Goal: Communication & Community: Share content

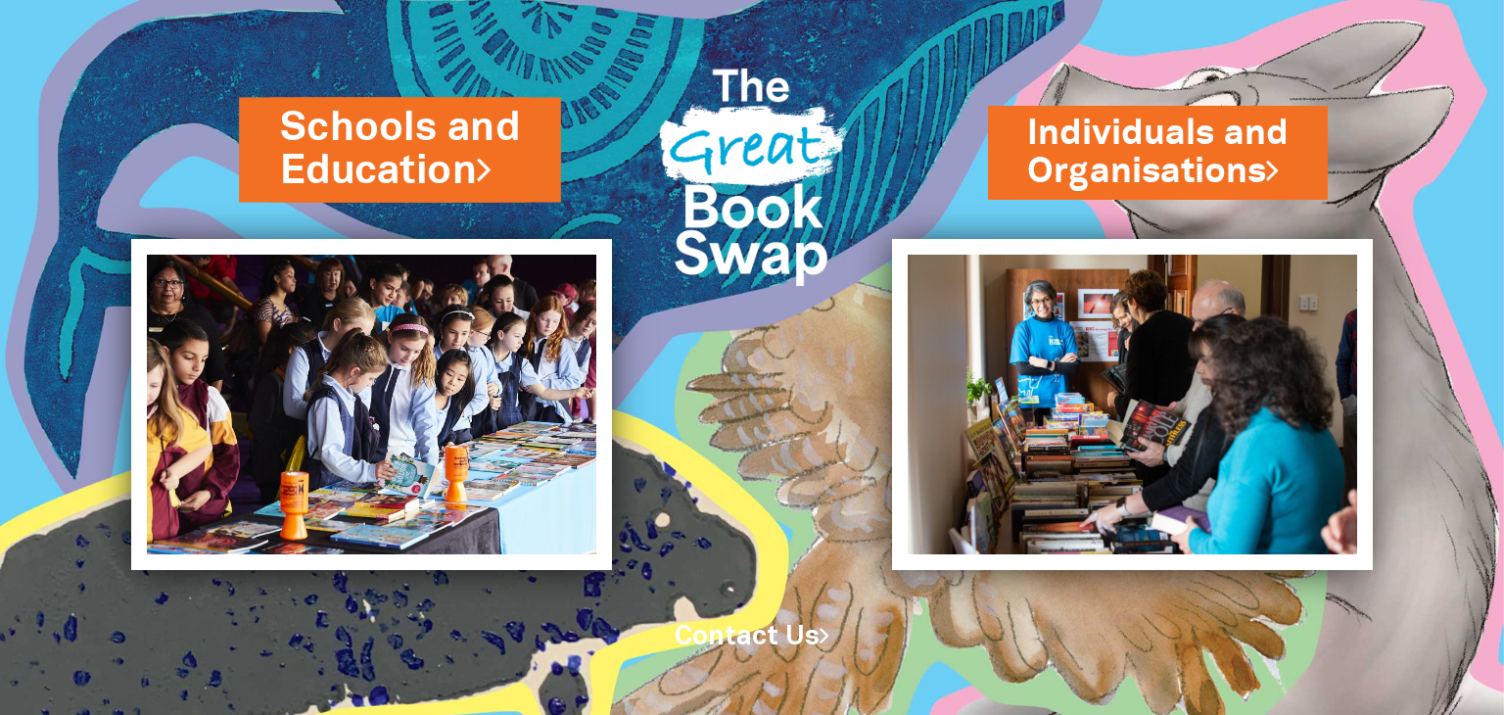
click at [372, 140] on link "Schools and Education" at bounding box center [400, 149] width 240 height 99
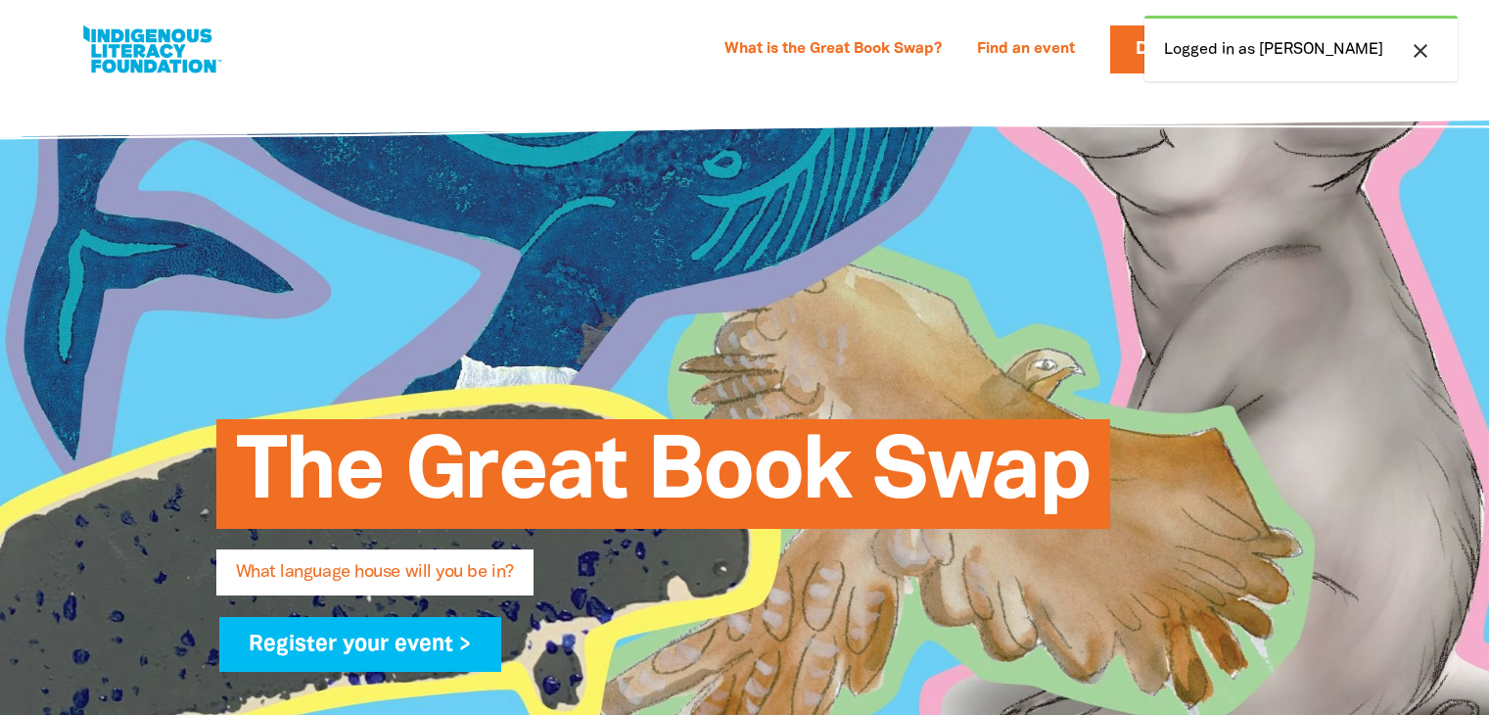
select select "high-school"
click at [1418, 48] on icon "close" at bounding box center [1420, 50] width 23 height 23
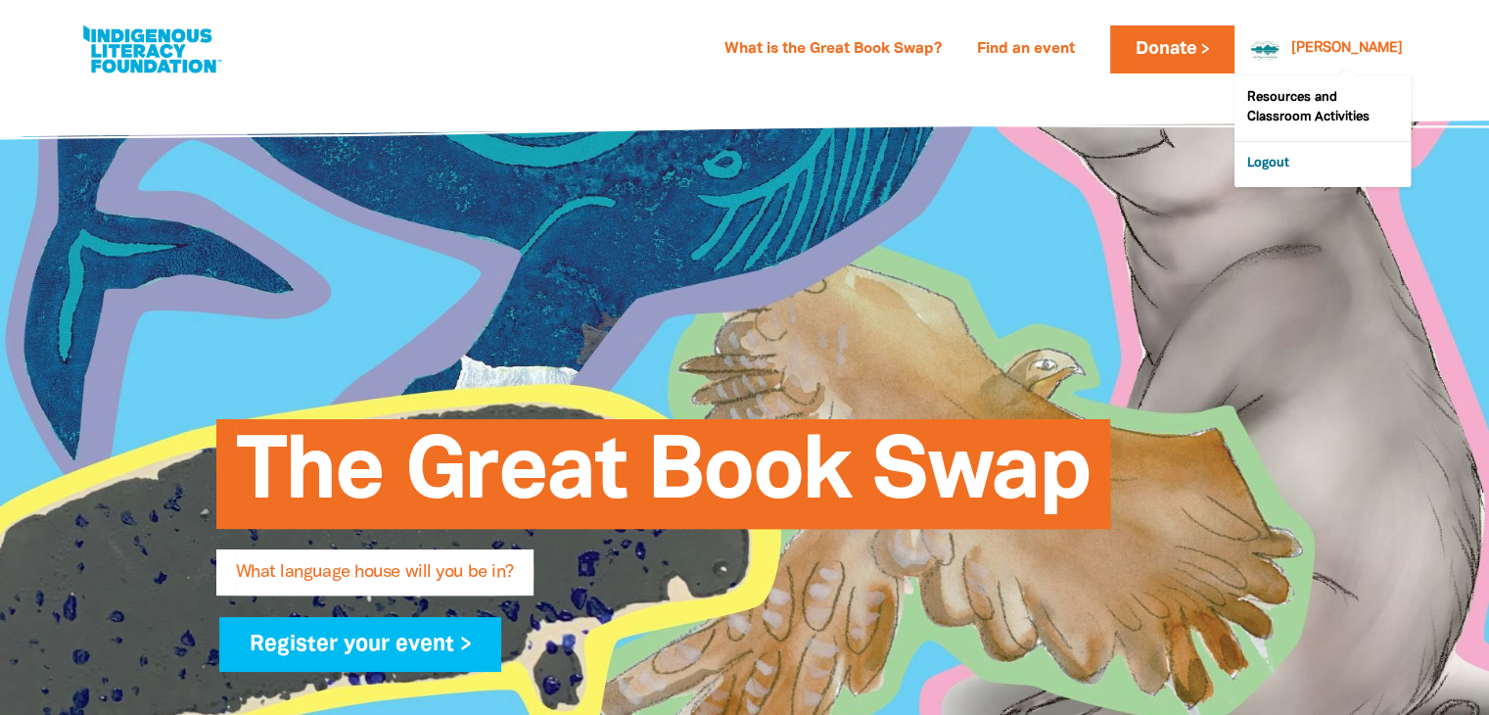
click at [1298, 156] on link "Logout" at bounding box center [1323, 164] width 176 height 45
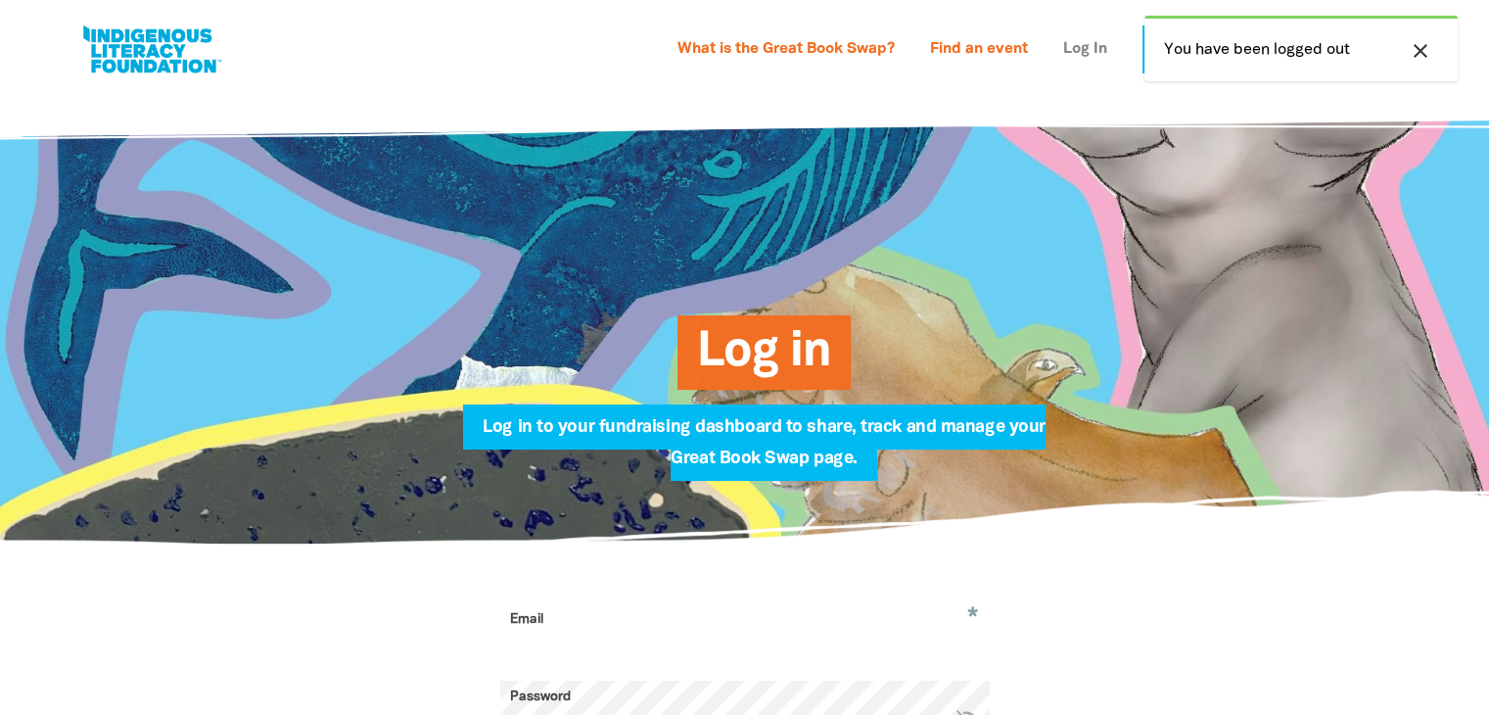
click at [1071, 48] on link "Log In" at bounding box center [1086, 49] width 68 height 31
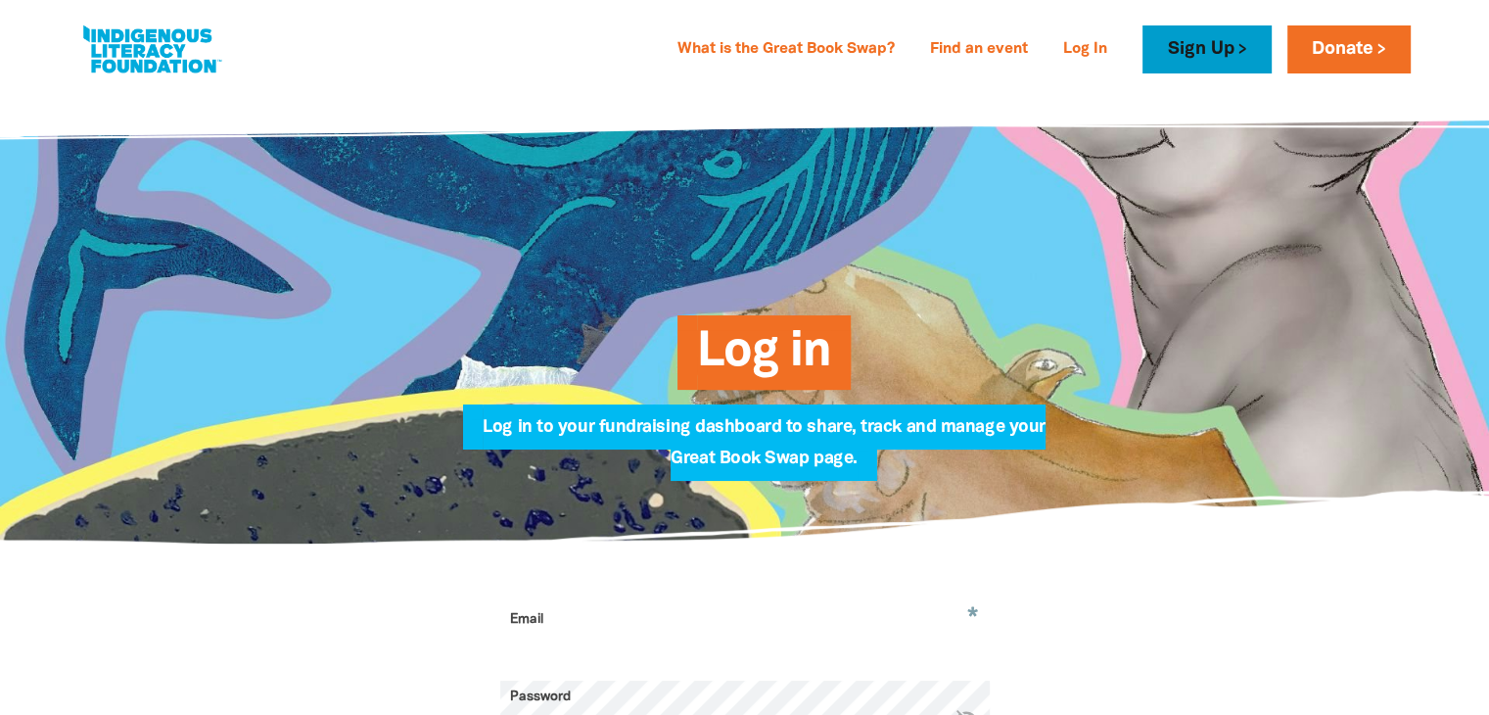
click at [1221, 48] on link "Sign Up" at bounding box center [1207, 49] width 128 height 48
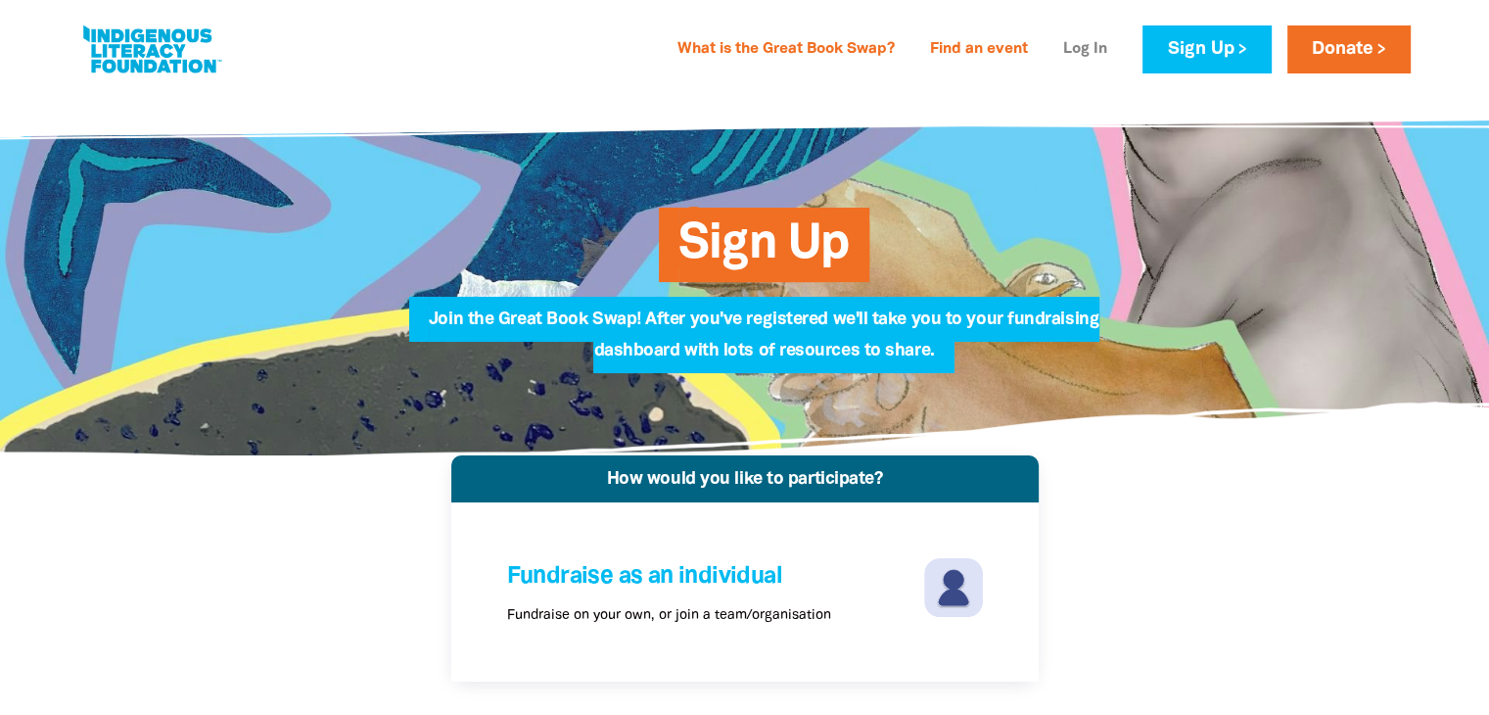
click at [1089, 46] on link "Log In" at bounding box center [1086, 49] width 68 height 31
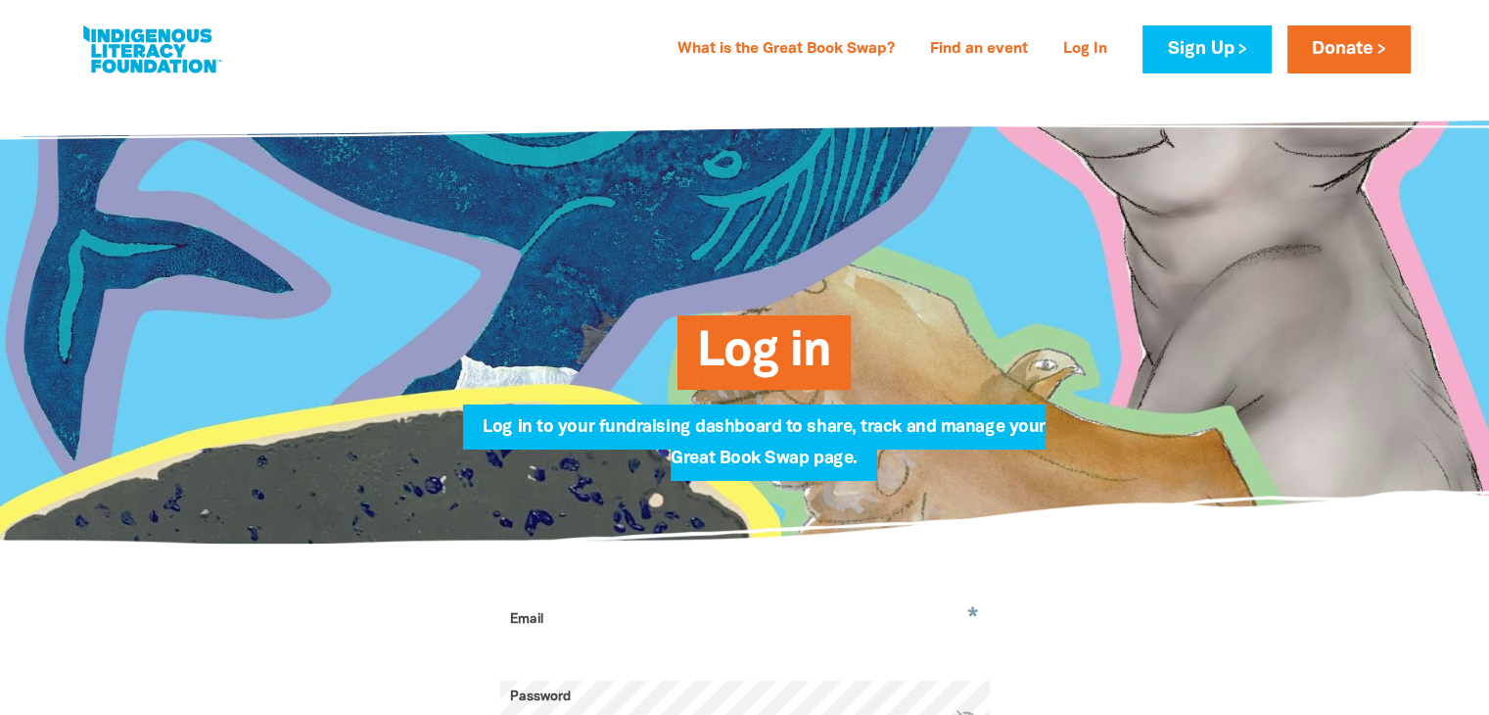
click at [540, 641] on input "Email" at bounding box center [745, 634] width 490 height 62
type input "[PERSON_NAME][EMAIL_ADDRESS][PERSON_NAME][DOMAIN_NAME]"
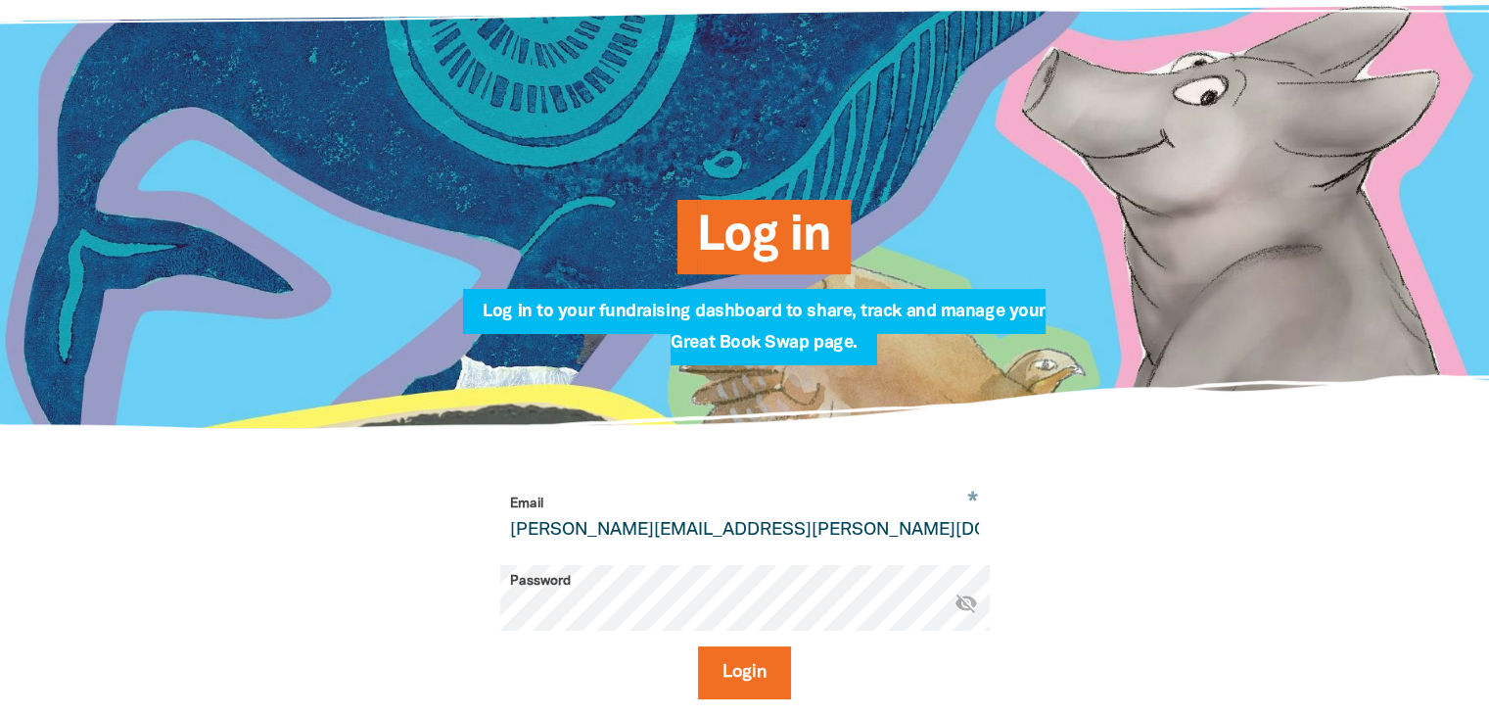
scroll to position [117, 0]
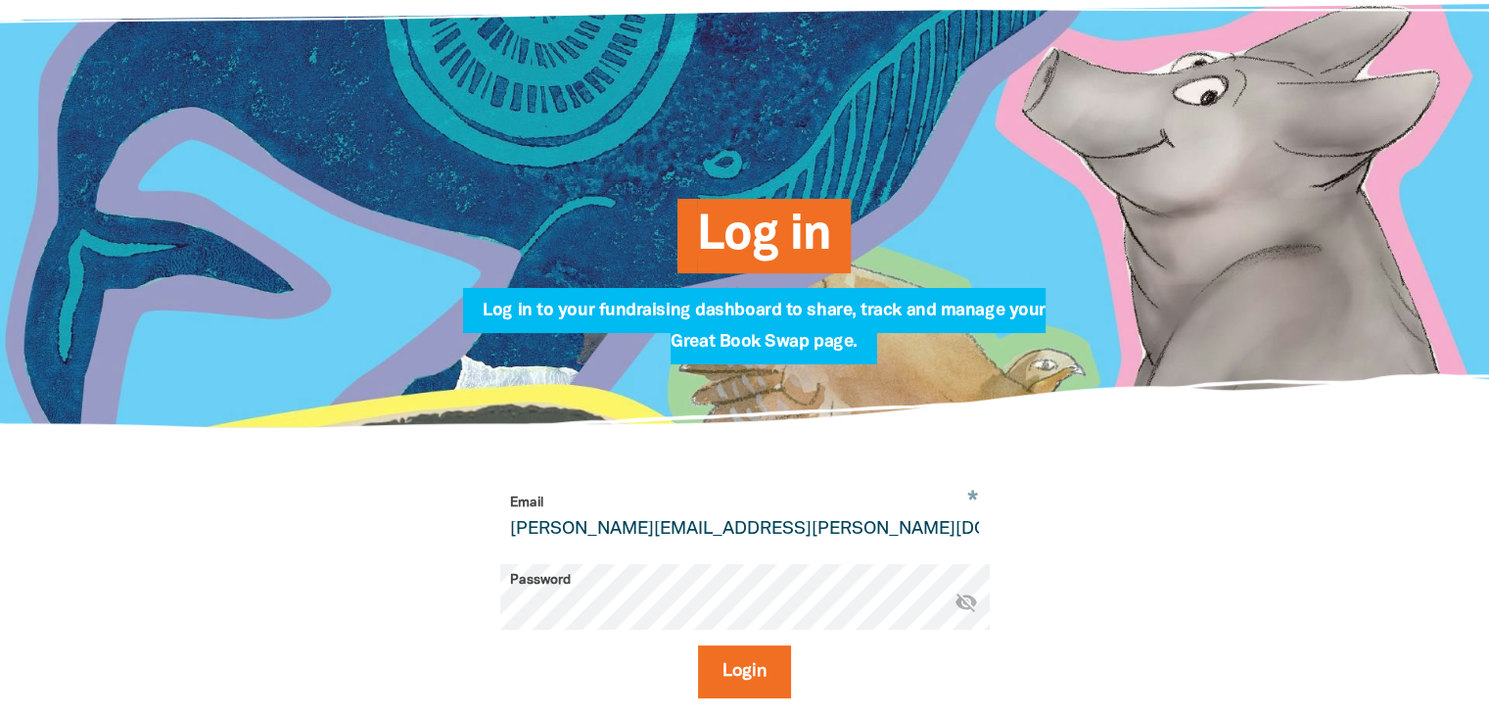
click at [698, 645] on button "Login" at bounding box center [744, 671] width 93 height 53
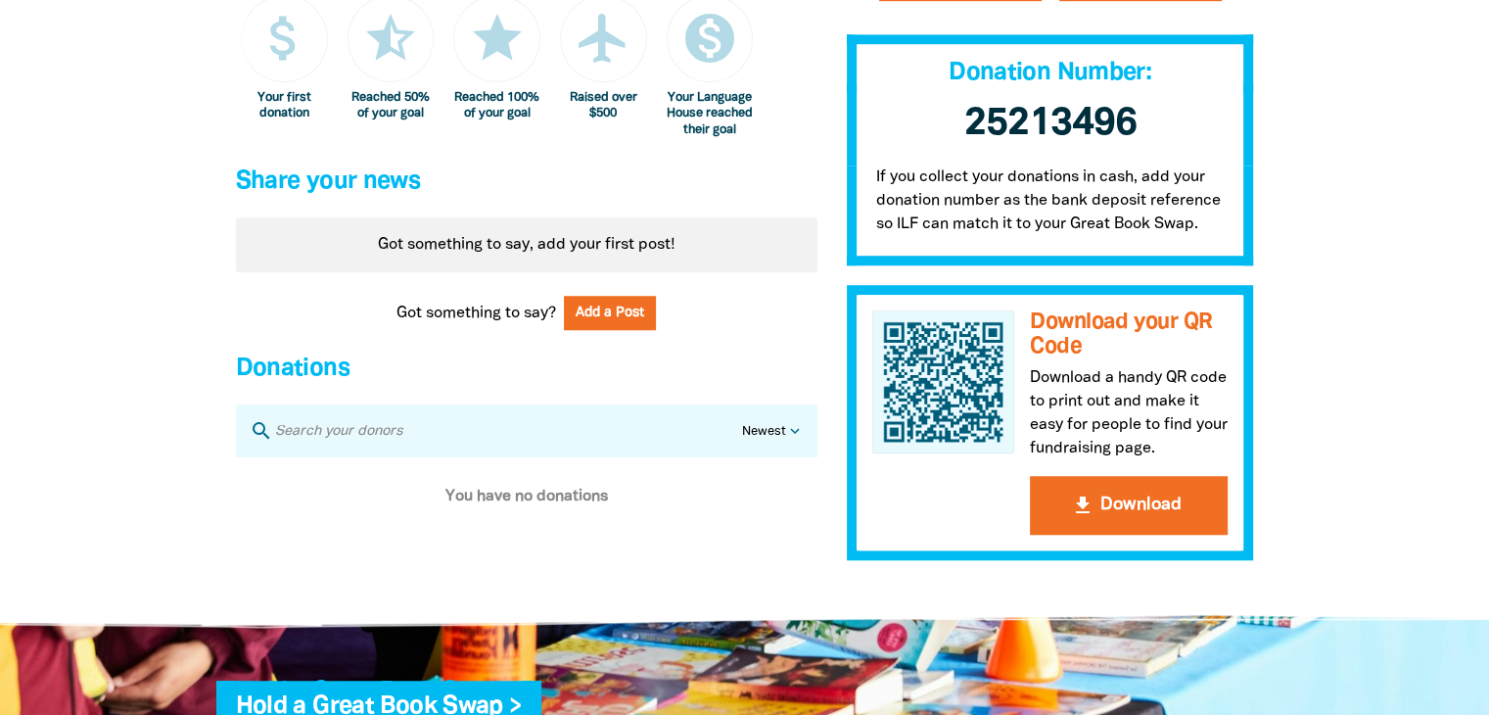
scroll to position [1457, 0]
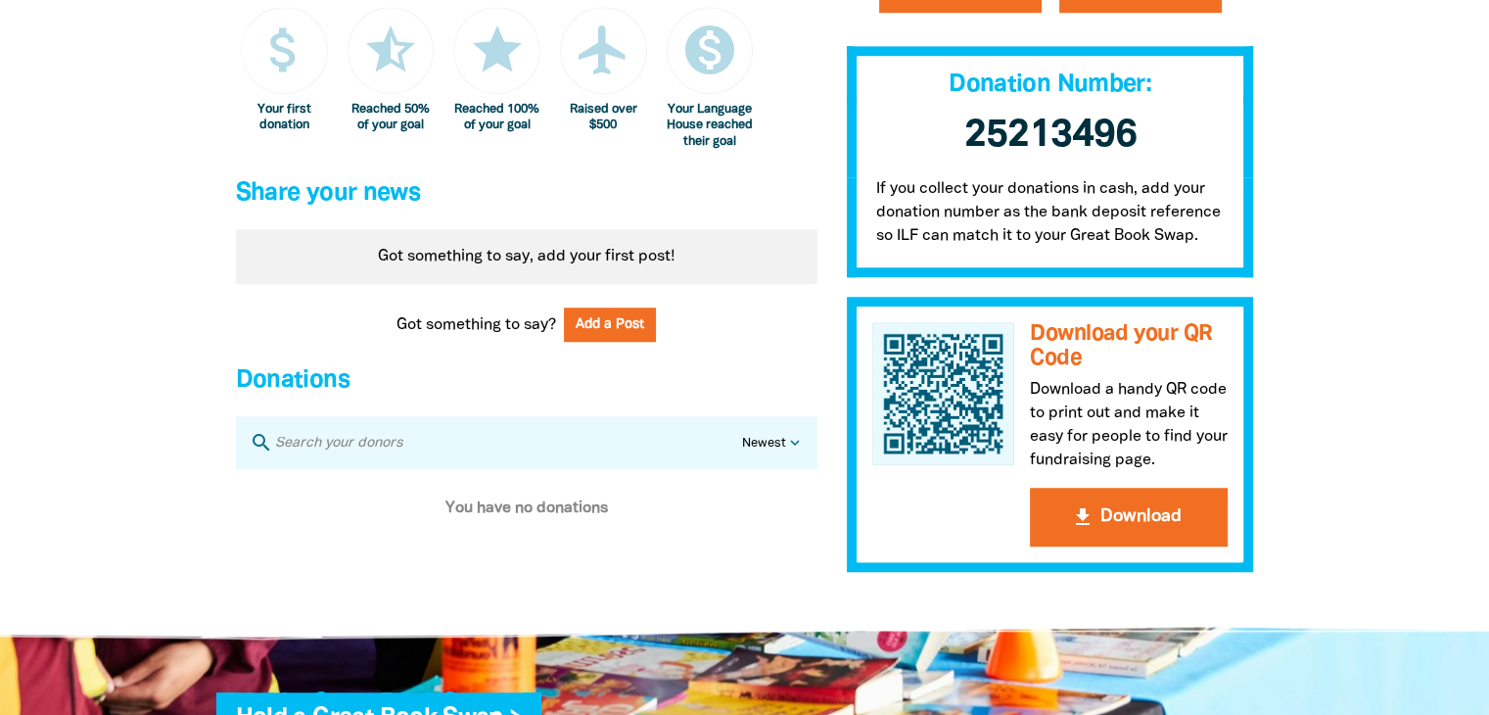
click at [525, 278] on div "Got something to say, add your first post!" at bounding box center [527, 256] width 582 height 55
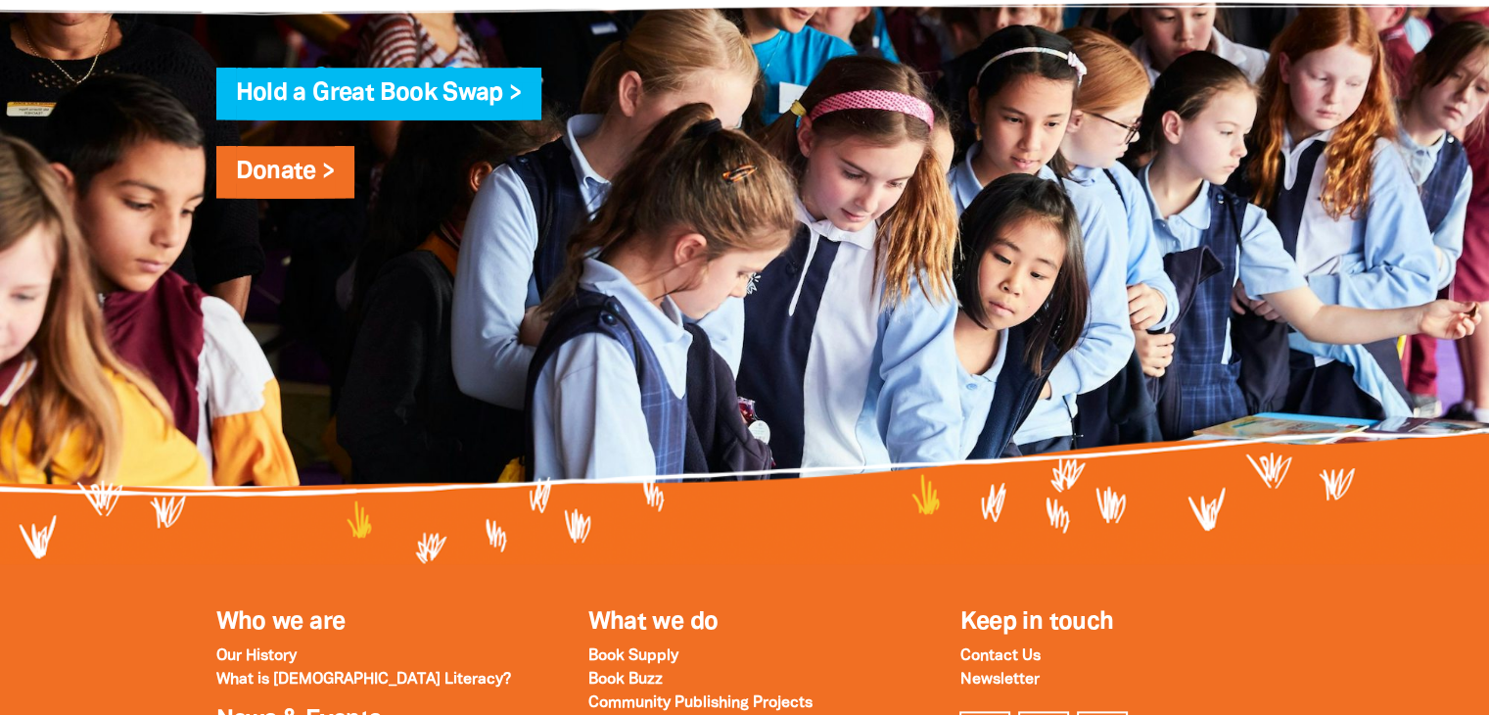
select select "high-school"
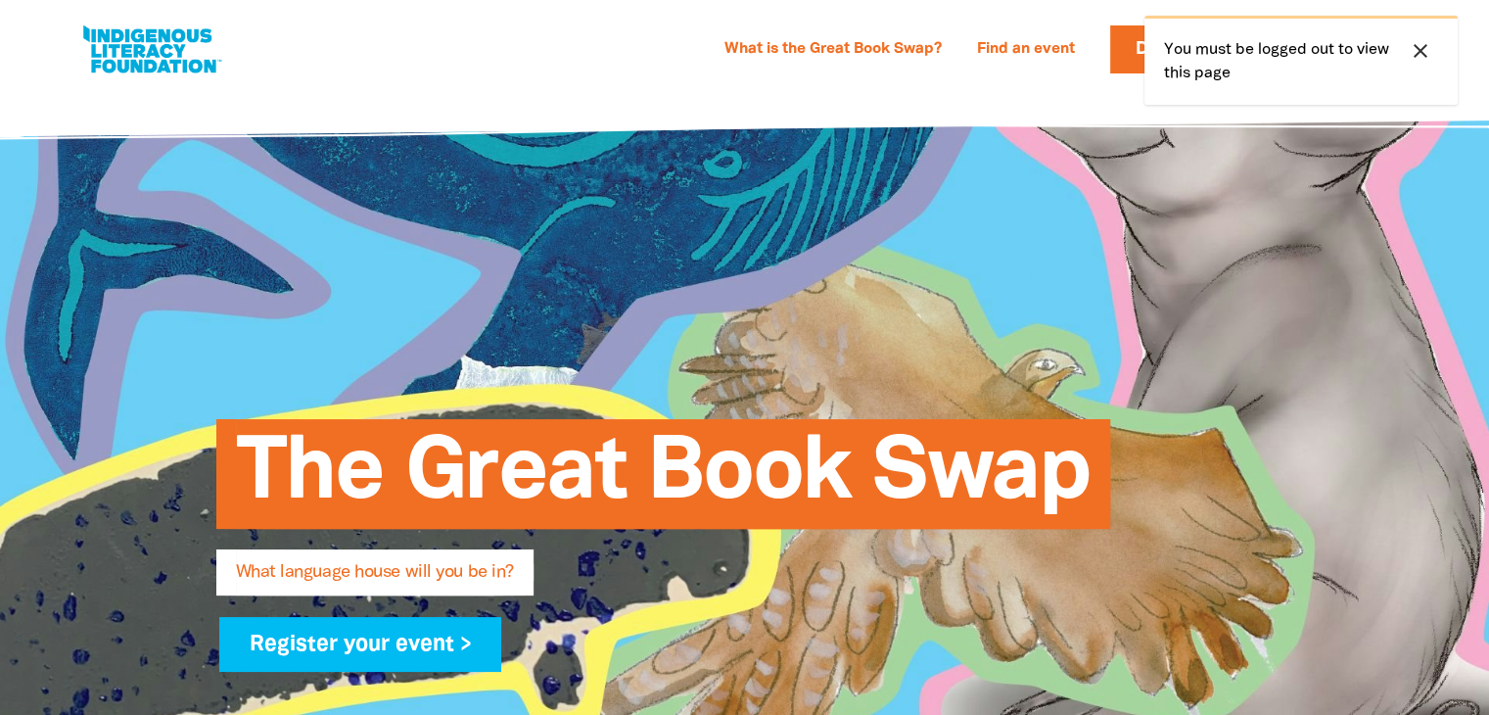
click at [1429, 39] on icon "close" at bounding box center [1420, 50] width 23 height 23
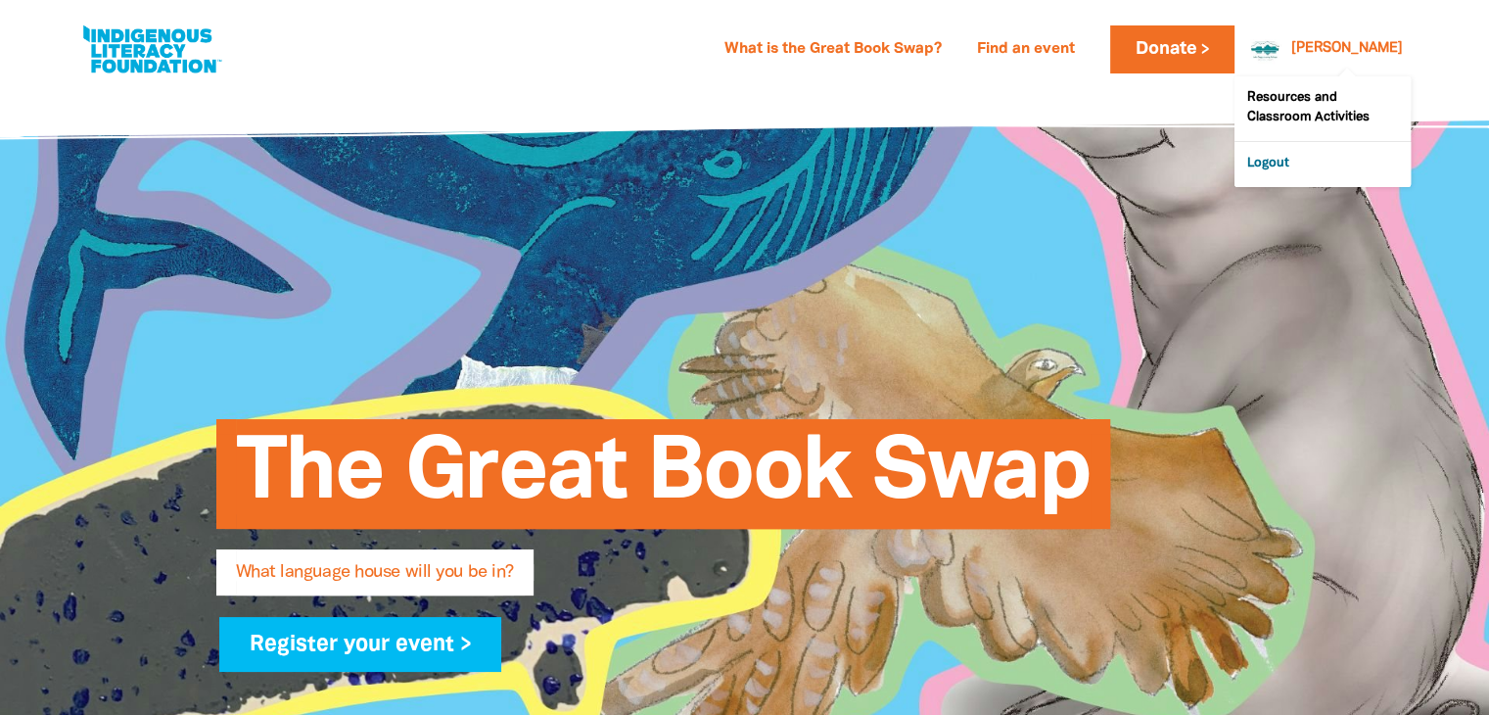
click at [1277, 168] on link "Logout" at bounding box center [1323, 164] width 176 height 45
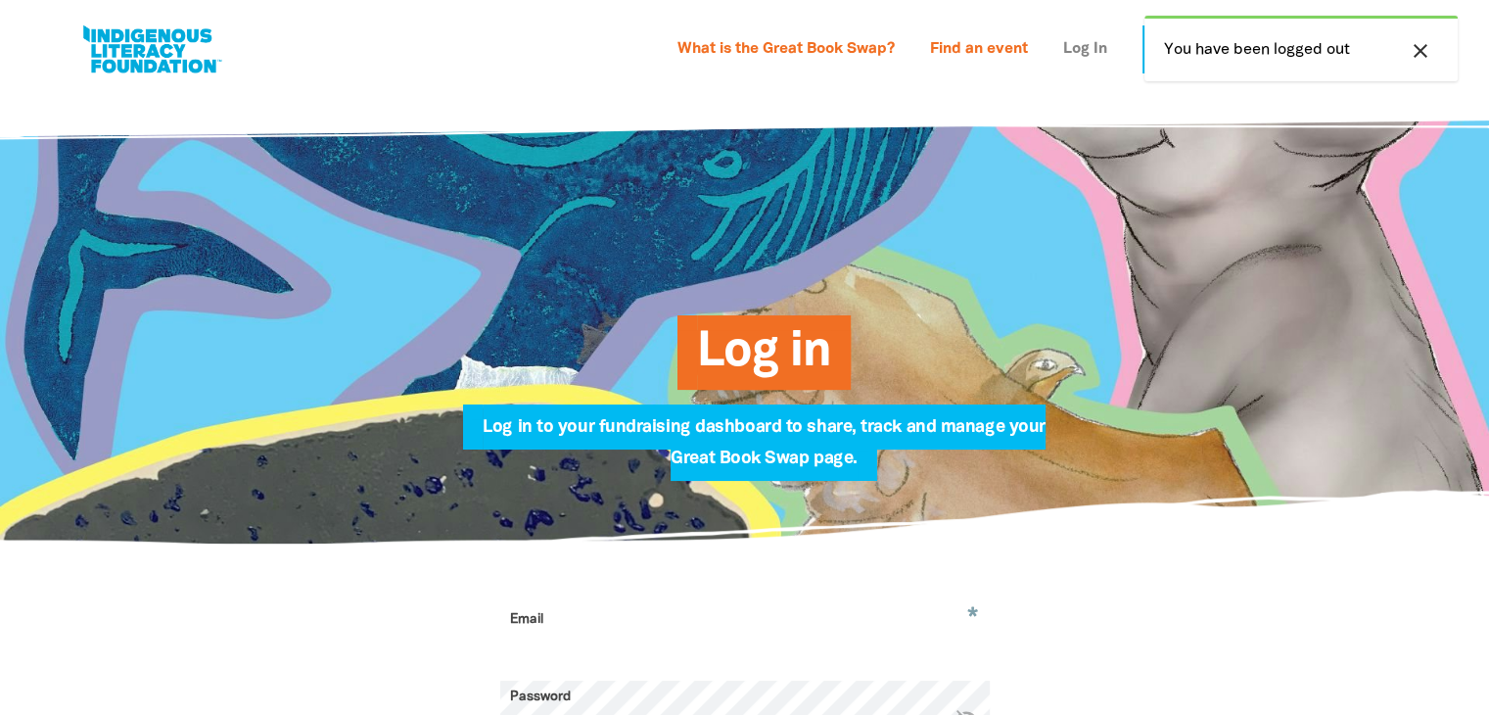
click at [1078, 52] on link "Log In" at bounding box center [1086, 49] width 68 height 31
click at [517, 637] on input "Email" at bounding box center [745, 634] width 490 height 62
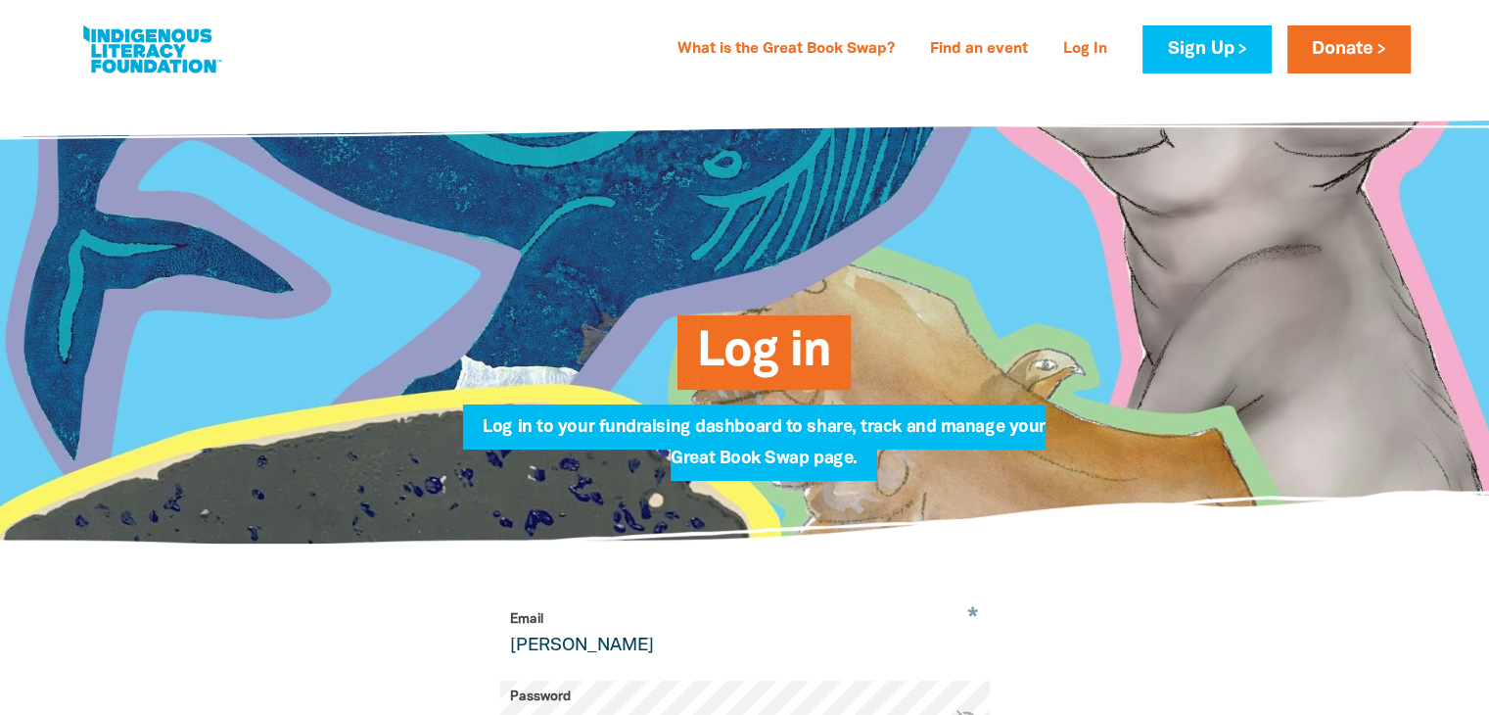
type input "[PERSON_NAME][EMAIL_ADDRESS][PERSON_NAME][DOMAIN_NAME]"
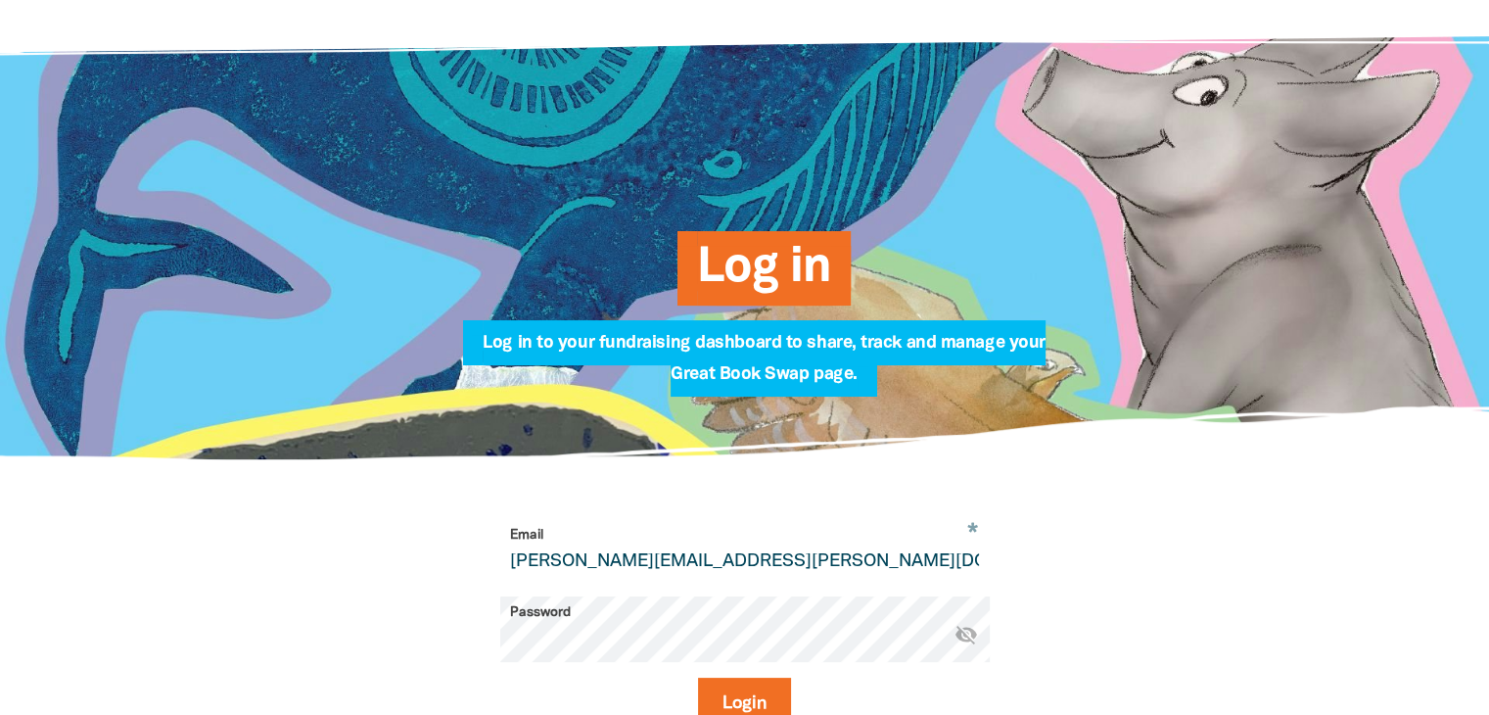
scroll to position [89, 0]
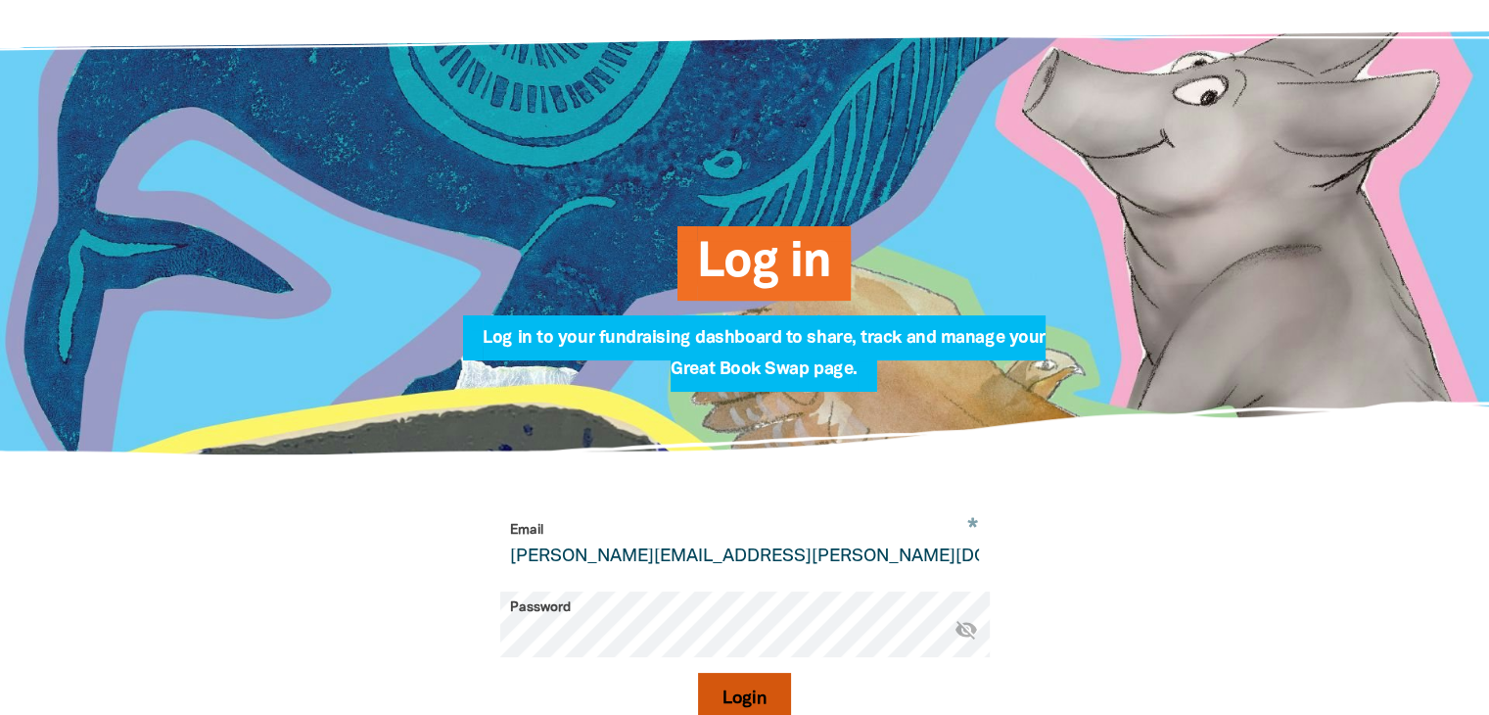
click at [711, 695] on button "Login" at bounding box center [744, 699] width 93 height 53
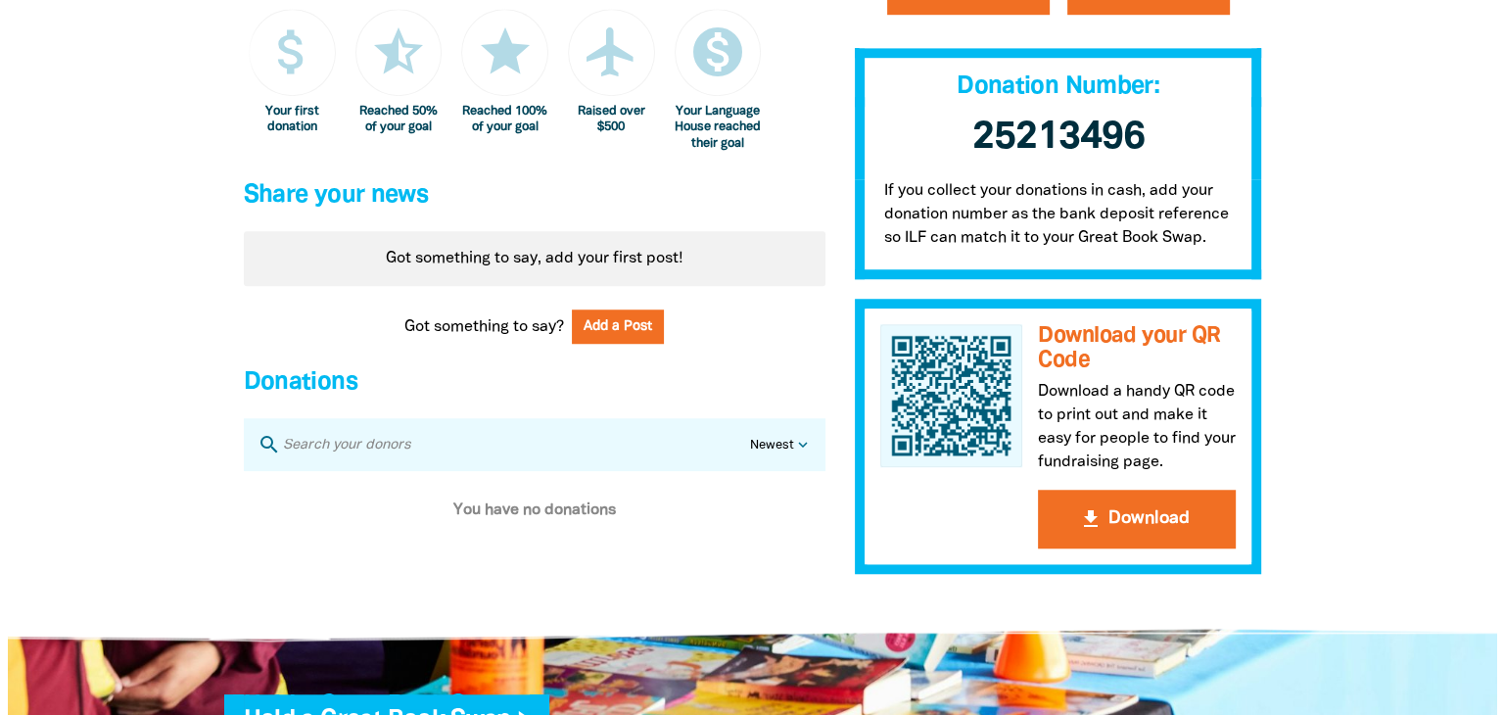
scroll to position [1456, 0]
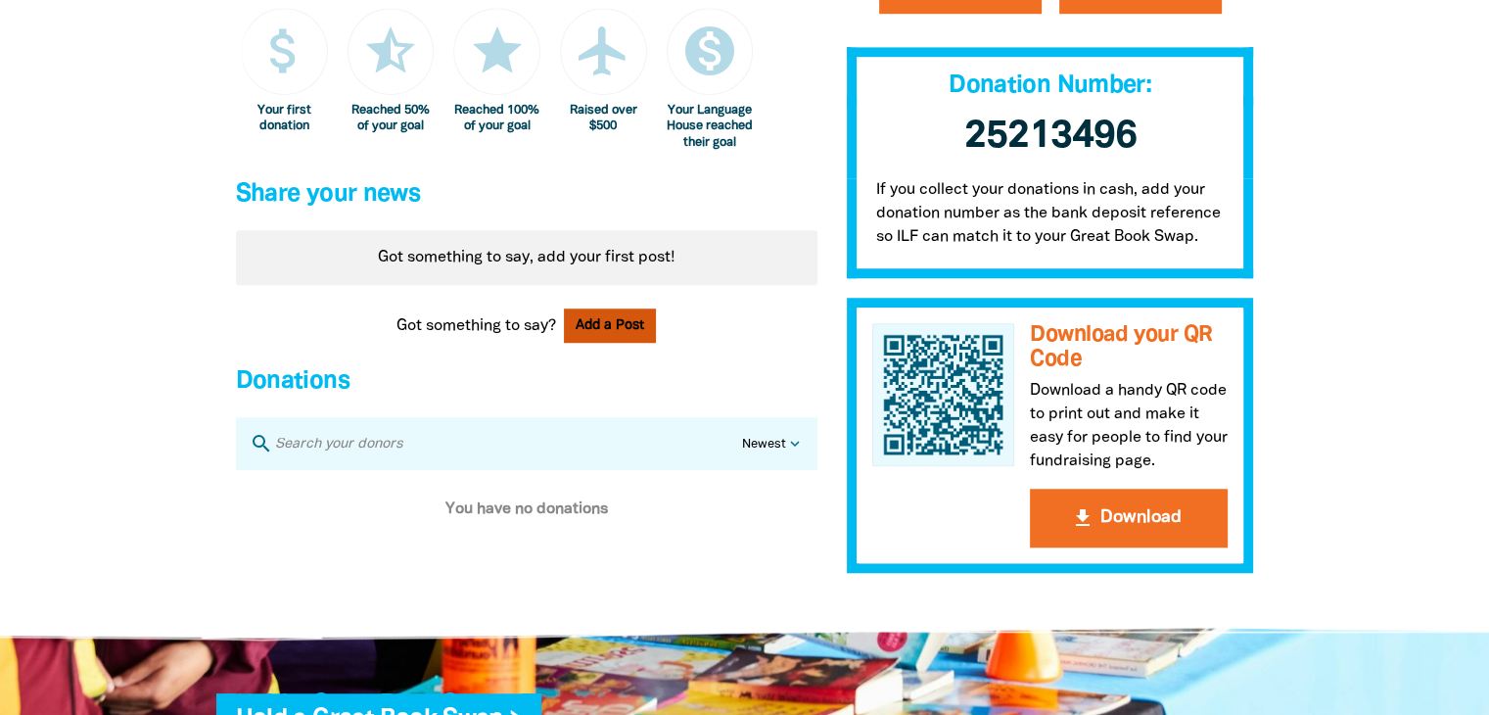
click at [621, 338] on button "Add a Post" at bounding box center [610, 325] width 92 height 34
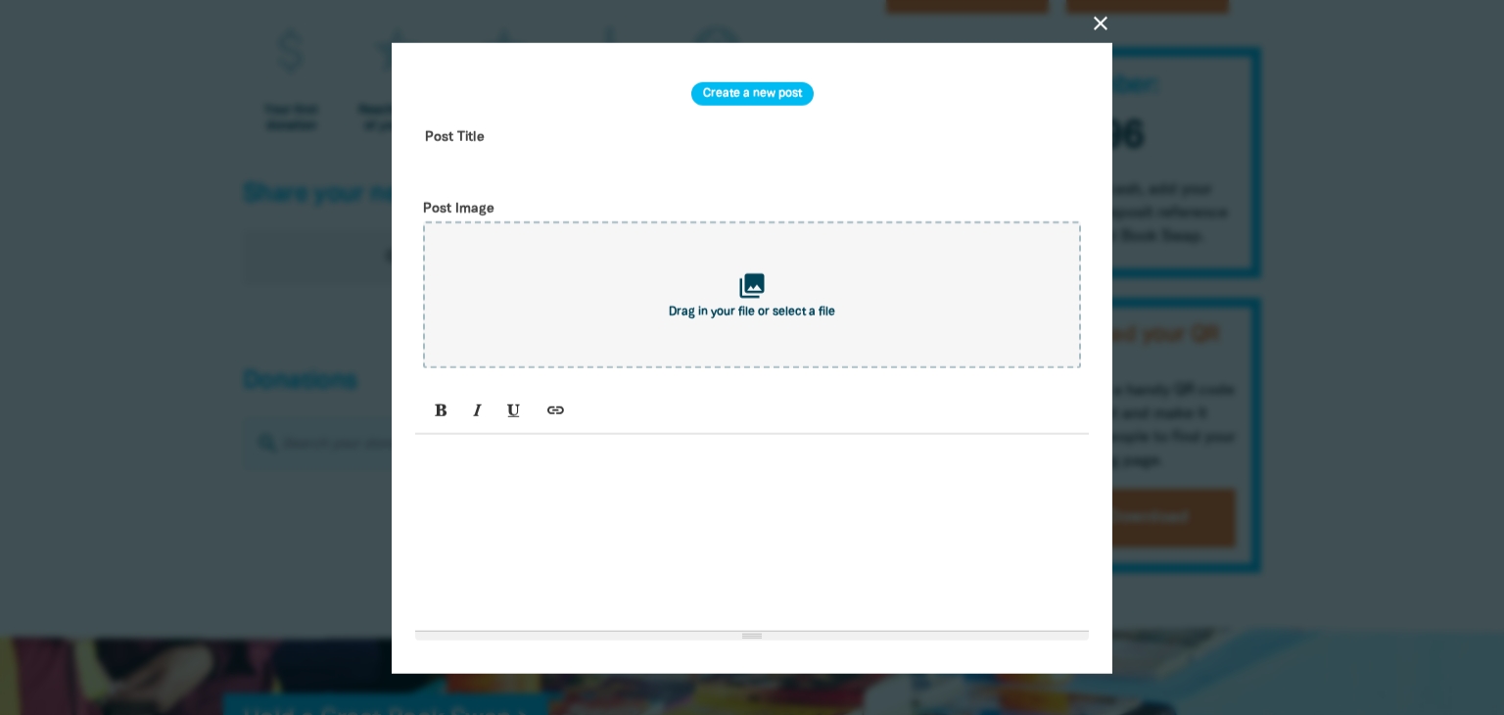
click at [488, 132] on input "text" at bounding box center [752, 151] width 674 height 62
type input "[GEOGRAPHIC_DATA] is taking part in the Great Book Swap"
click at [537, 487] on div at bounding box center [752, 532] width 674 height 196
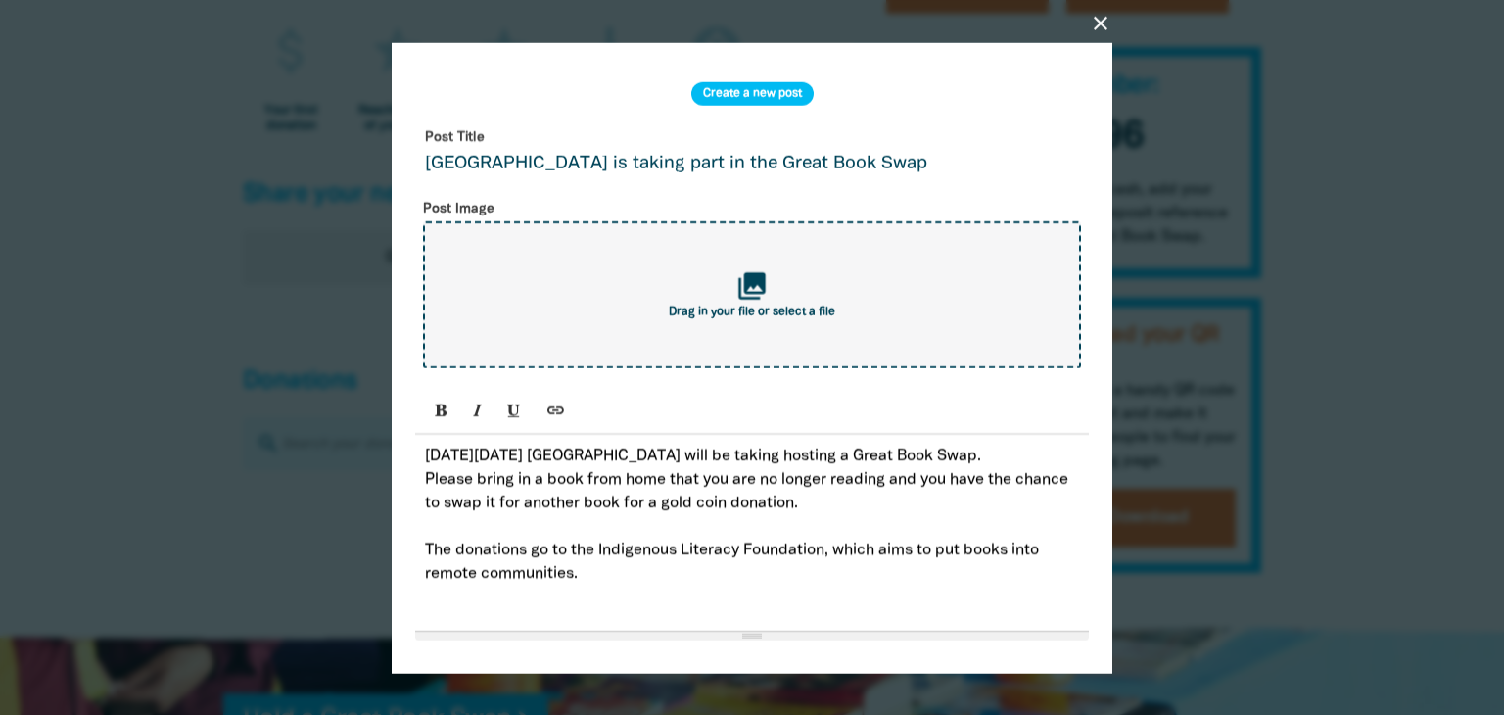
click at [736, 291] on icon "collections" at bounding box center [752, 285] width 32 height 32
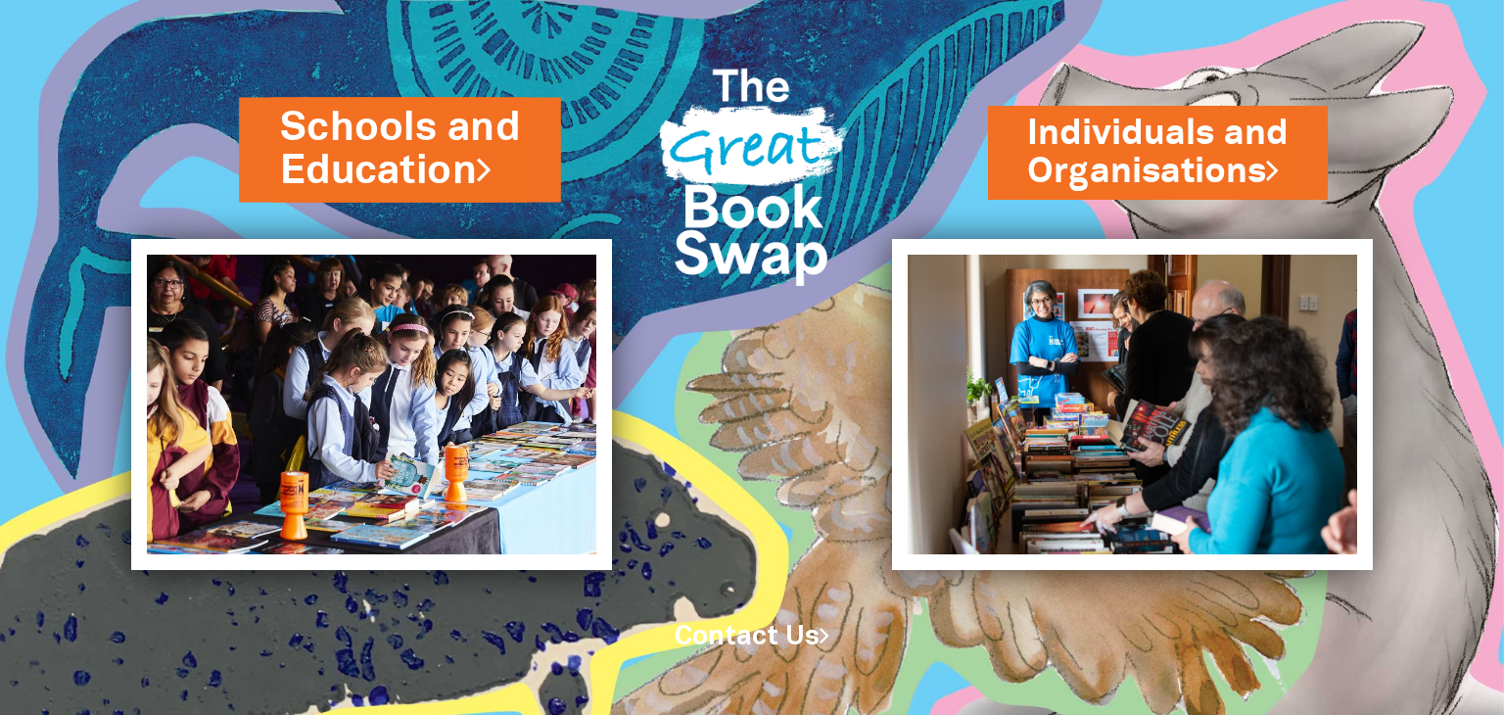
click at [434, 121] on link "Schools and Education" at bounding box center [400, 149] width 240 height 99
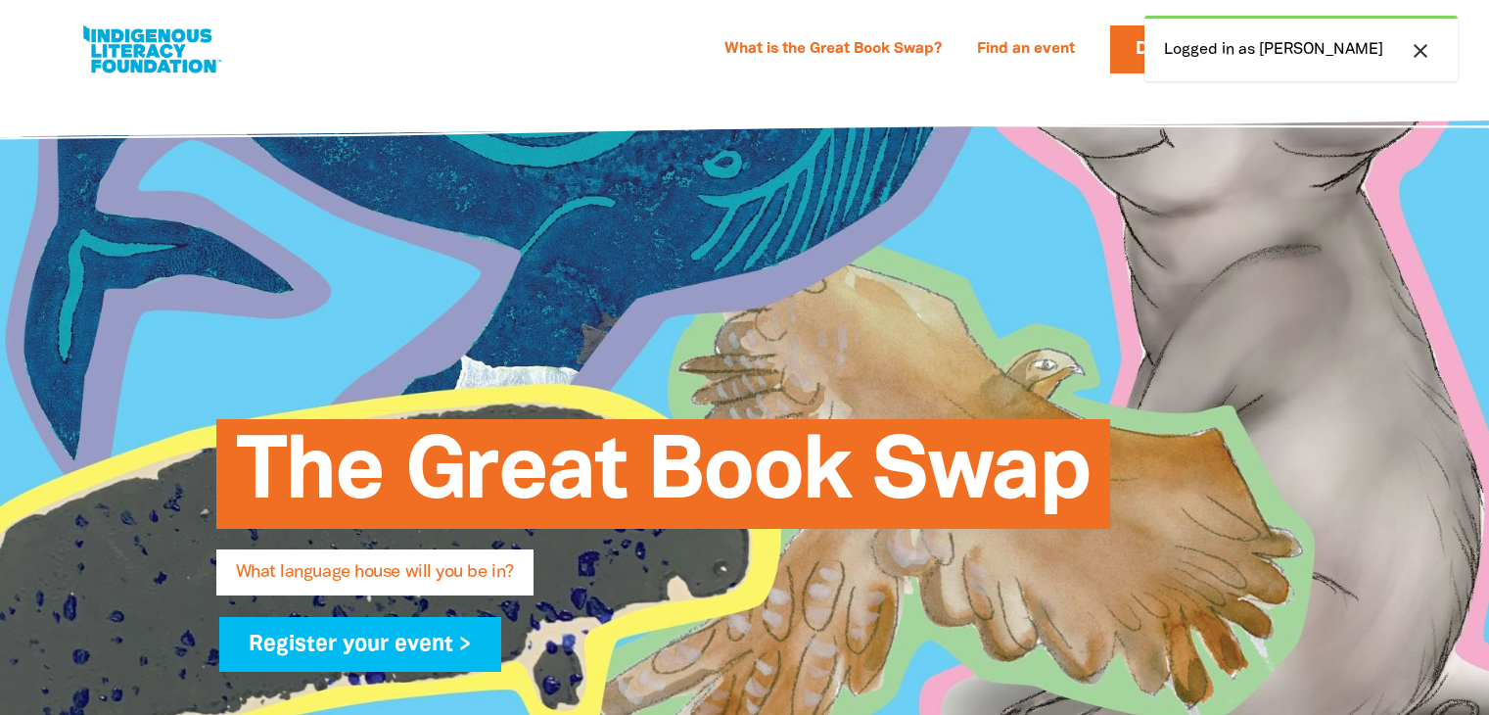
select select "high-school"
click at [1402, 47] on div "close Logged in as Darlene" at bounding box center [1301, 49] width 313 height 66
click at [1417, 48] on icon "close" at bounding box center [1420, 50] width 23 height 23
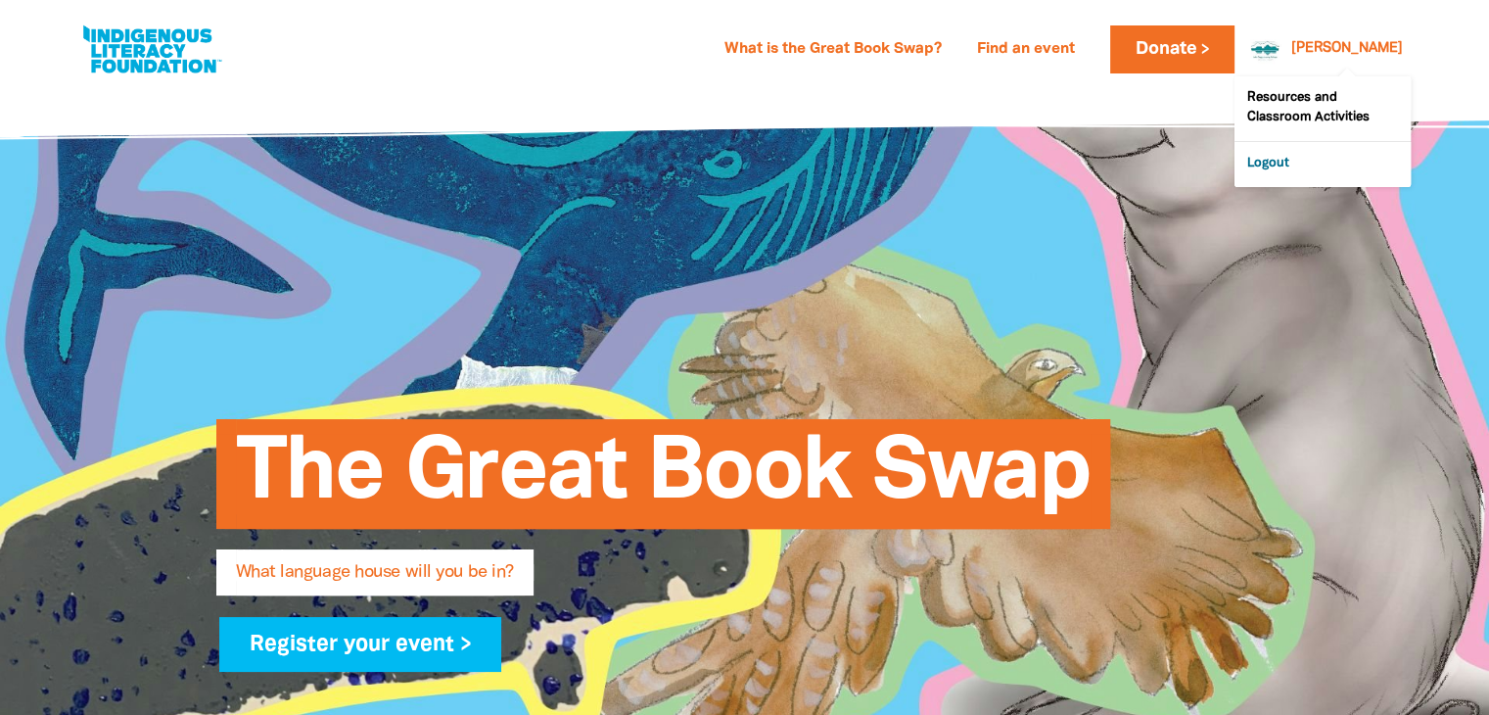
click at [1269, 169] on link "Logout" at bounding box center [1323, 164] width 176 height 45
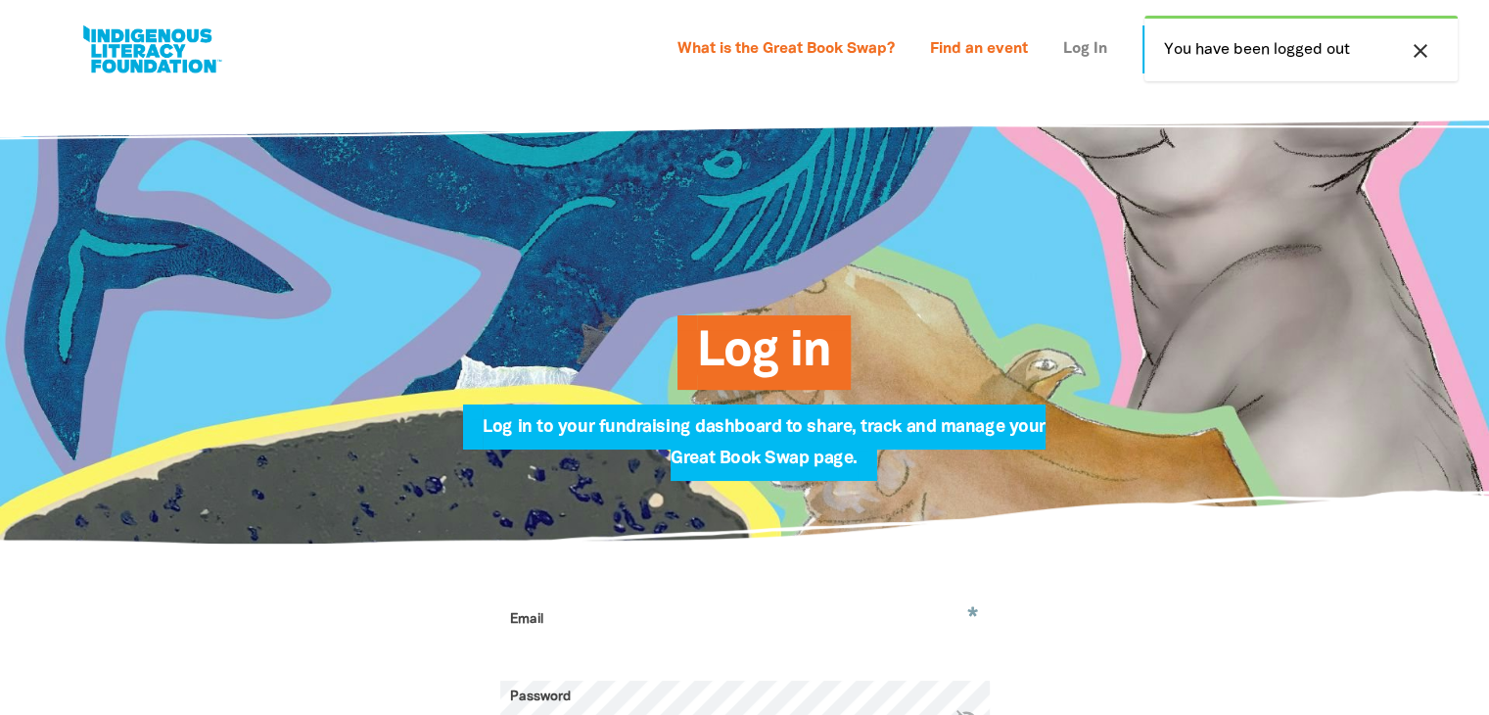
click at [1074, 57] on link "Log In" at bounding box center [1086, 49] width 68 height 31
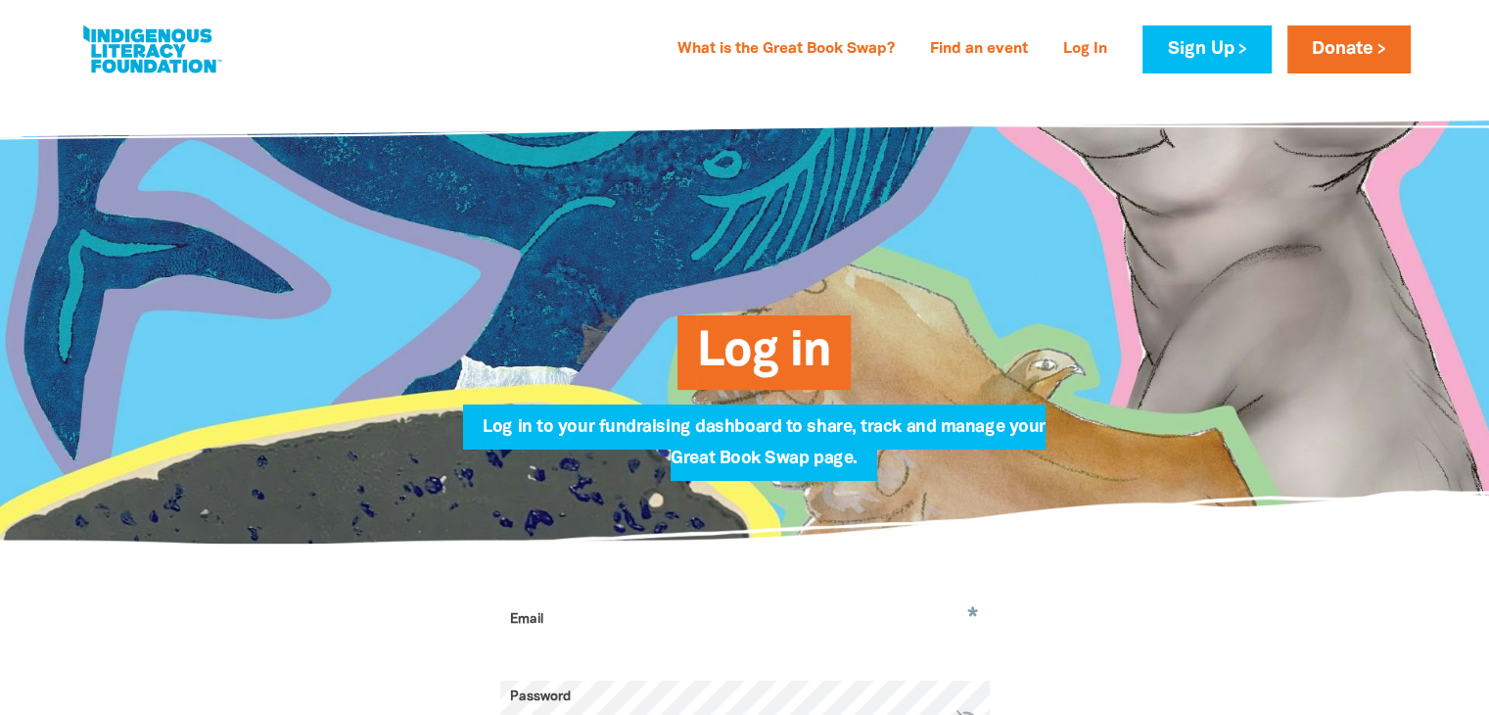
click at [590, 640] on input "Email" at bounding box center [745, 634] width 490 height 62
type input "[PERSON_NAME][EMAIL_ADDRESS][PERSON_NAME][DOMAIN_NAME]"
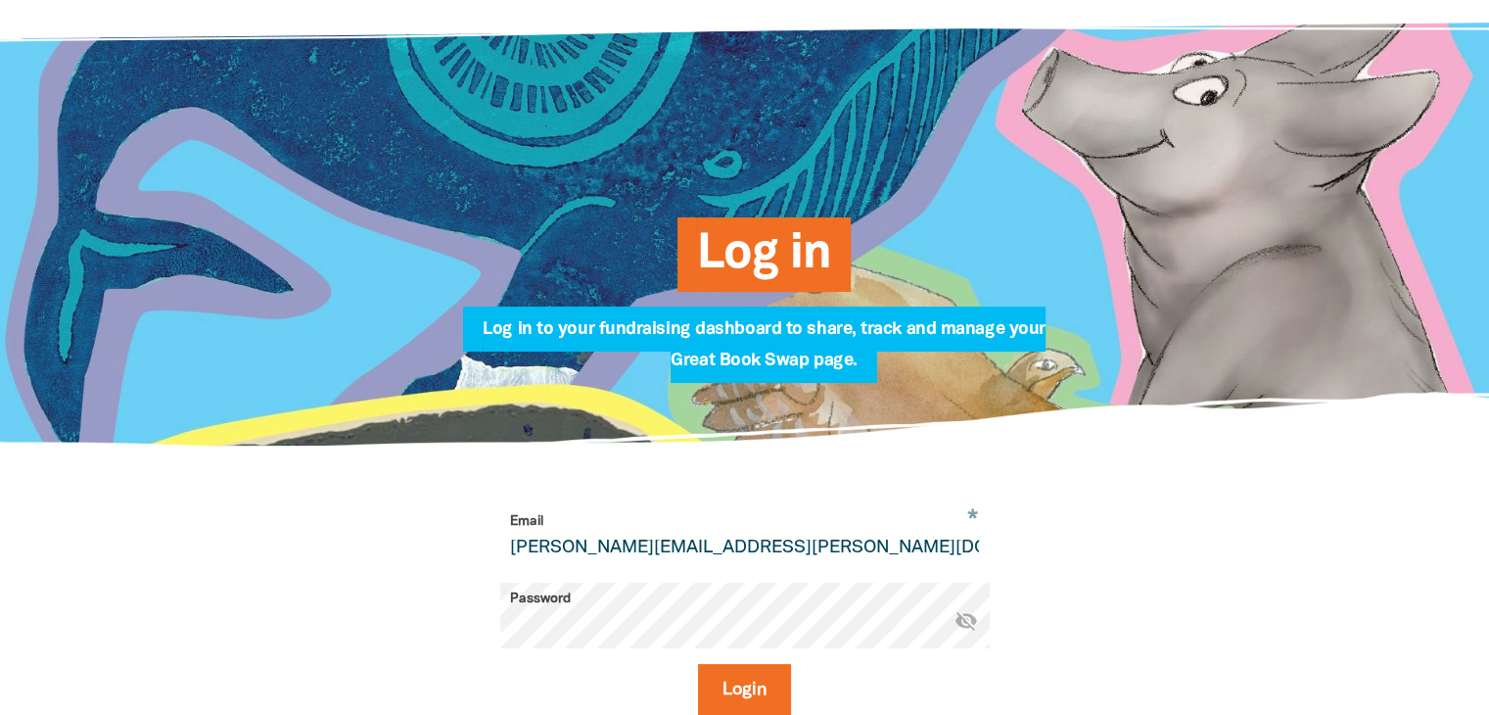
scroll to position [110, 0]
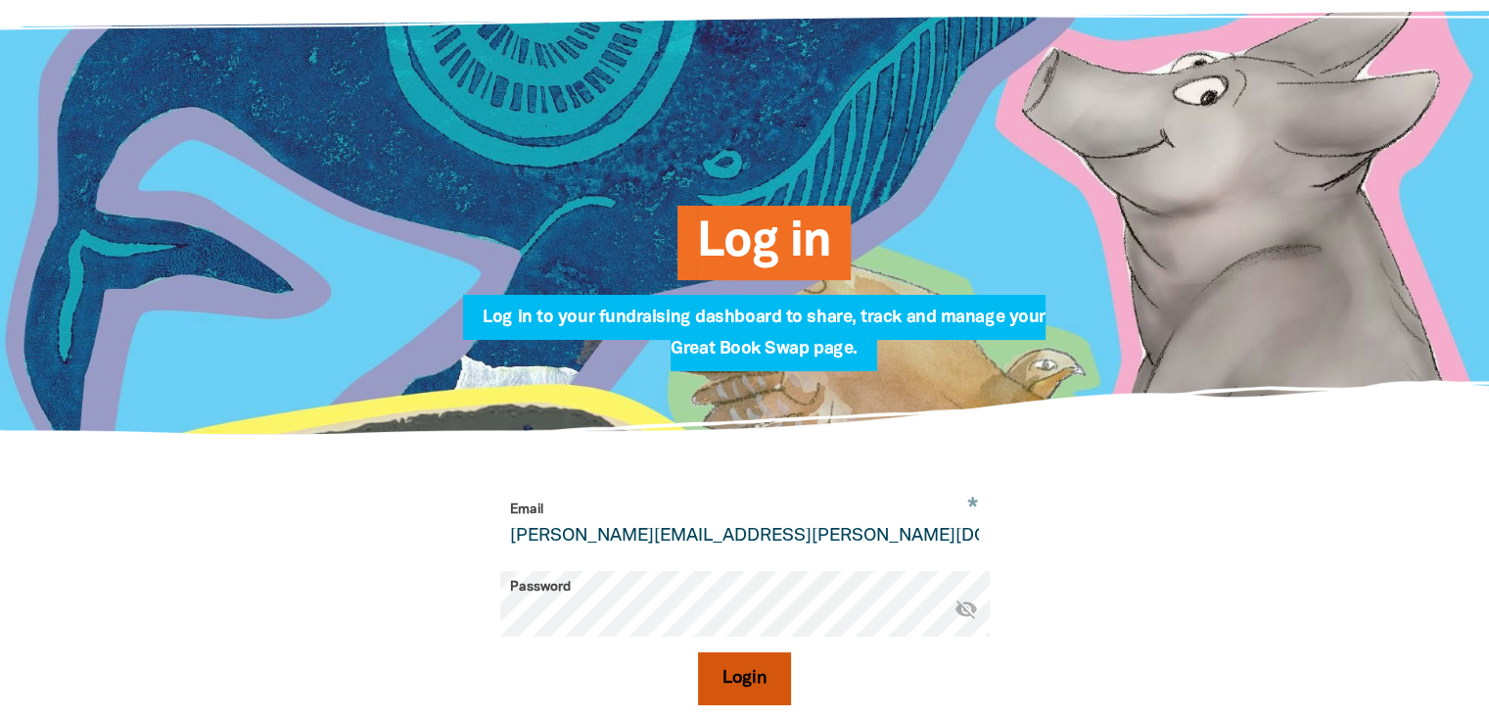
click at [737, 676] on button "Login" at bounding box center [744, 678] width 93 height 53
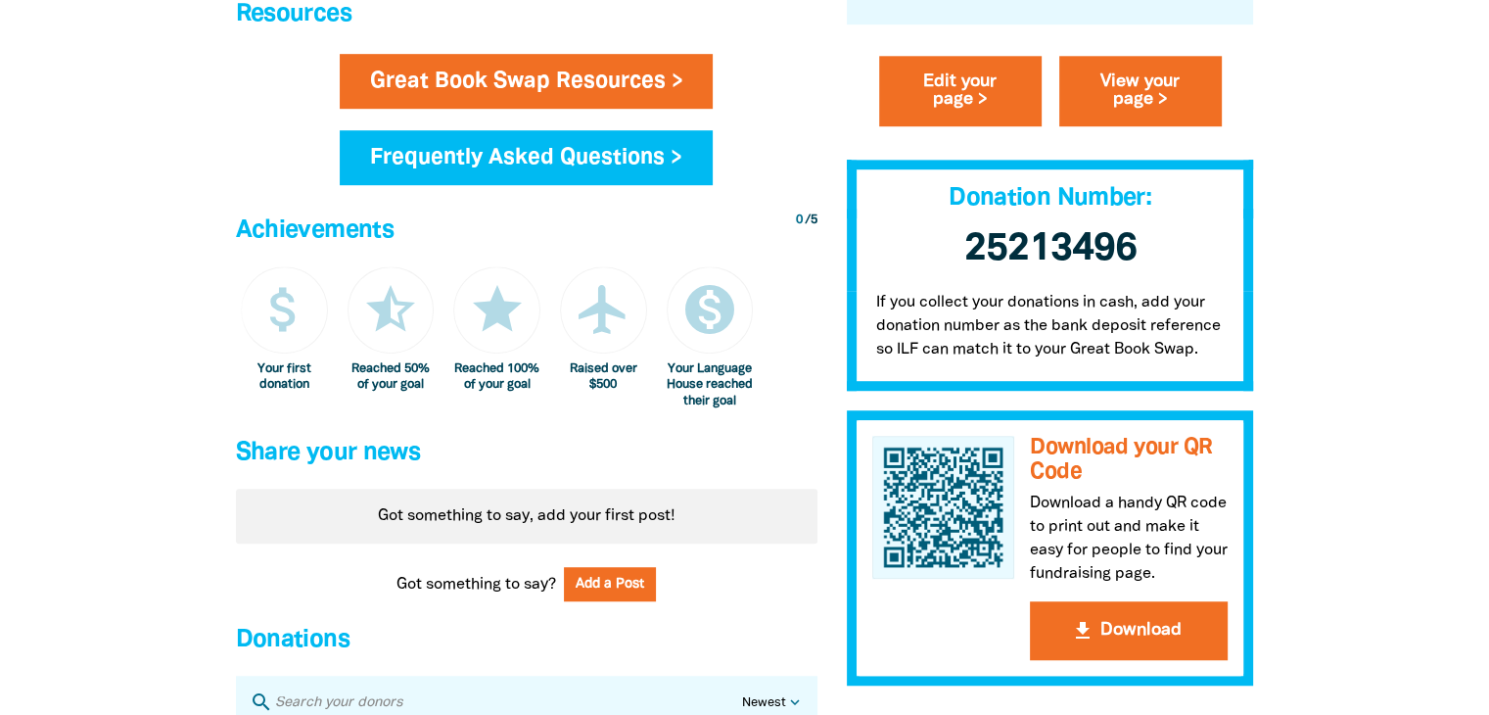
scroll to position [1198, 0]
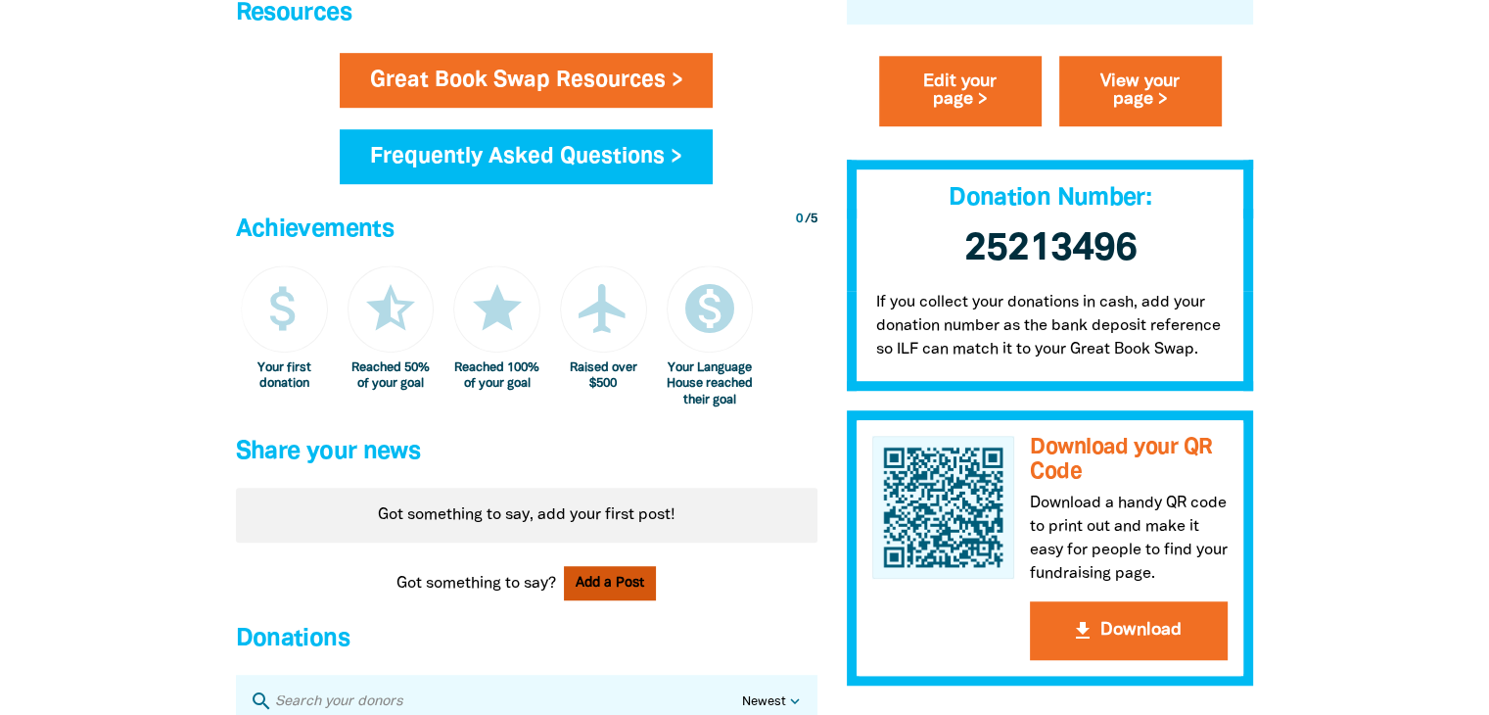
click at [608, 600] on button "Add a Post" at bounding box center [610, 583] width 92 height 34
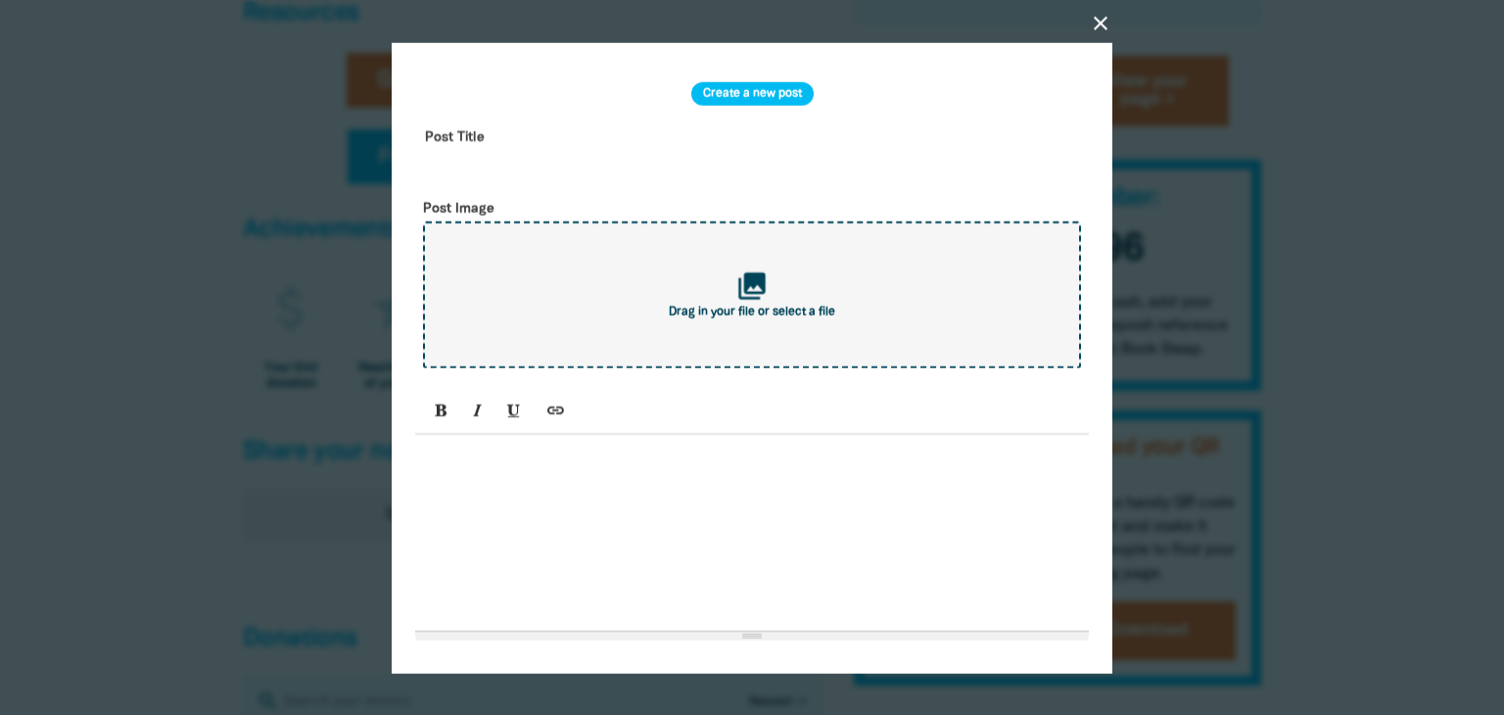
click at [706, 281] on div "collections Drag in your file or select a file" at bounding box center [752, 293] width 658 height 147
click at [723, 340] on div "collections Drag in your file or select a file" at bounding box center [752, 293] width 658 height 147
type input "C:\fakepath\THE GREAT BOOK SWAP (1).pdf"
click at [1092, 26] on icon "close" at bounding box center [1100, 22] width 23 height 23
